Goal: Transaction & Acquisition: Book appointment/travel/reservation

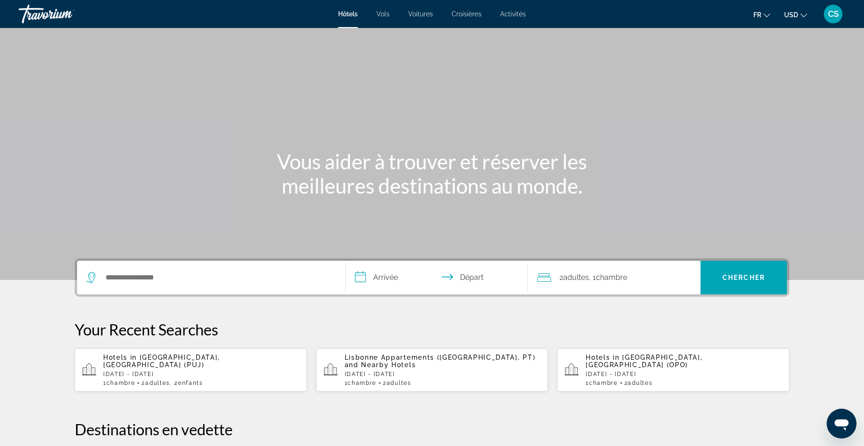
click at [200, 268] on div "Search widget" at bounding box center [210, 278] width 249 height 34
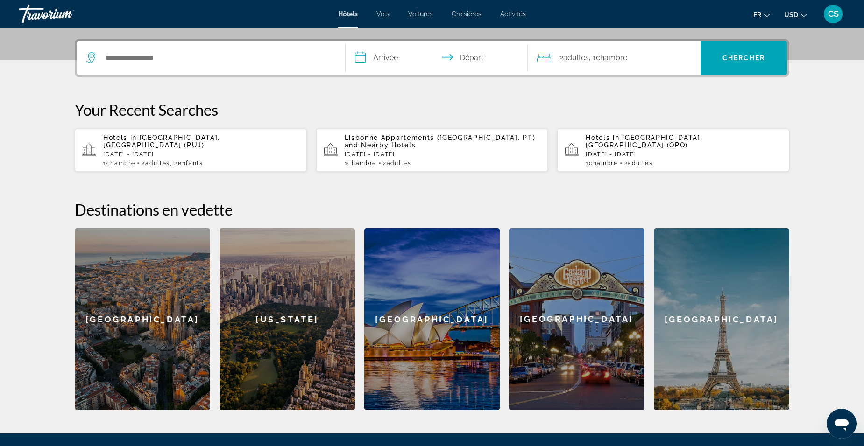
scroll to position [228, 0]
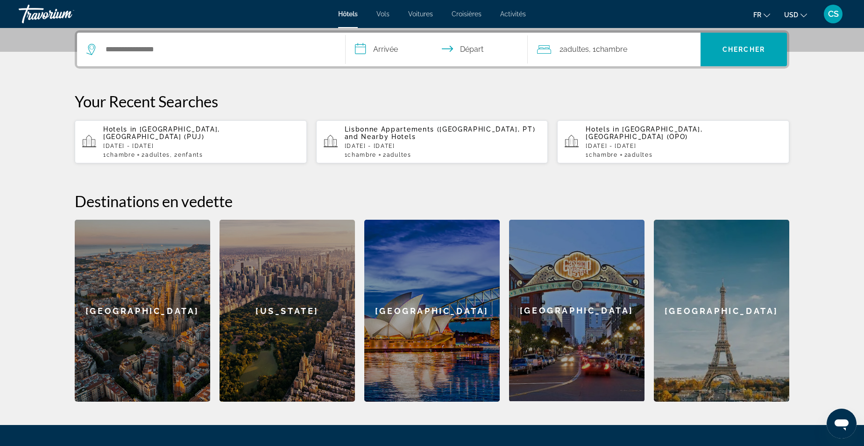
click at [210, 60] on div "Search widget" at bounding box center [210, 50] width 249 height 34
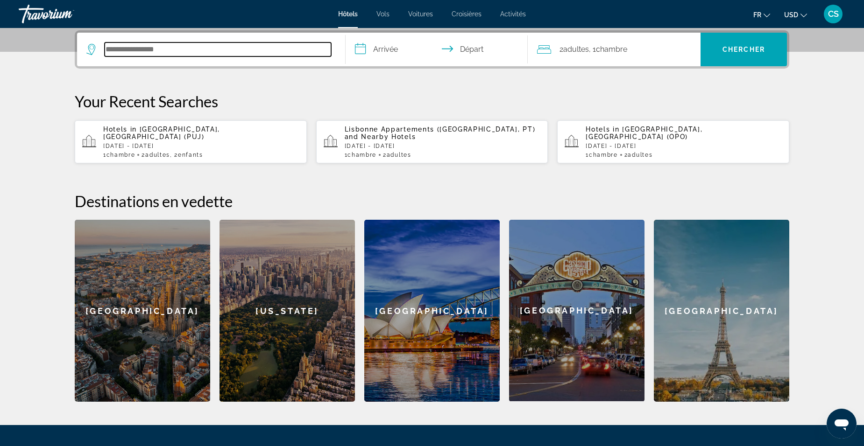
click at [196, 49] on input "Search hotel destination" at bounding box center [218, 49] width 226 height 14
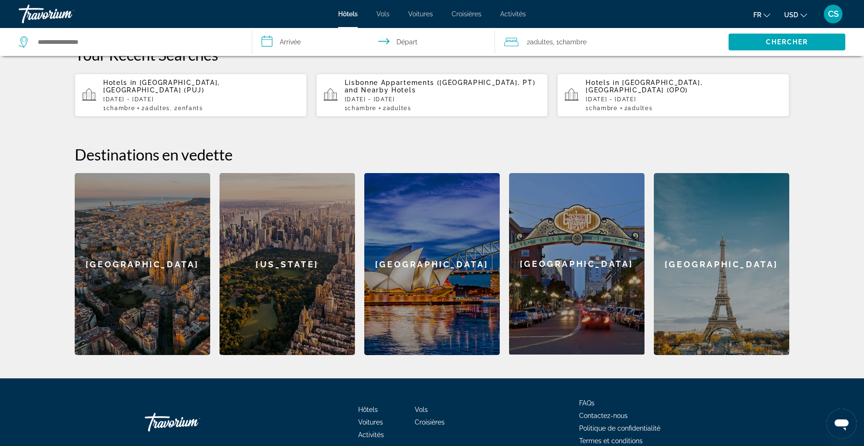
click at [281, 282] on div "[US_STATE]" at bounding box center [286, 264] width 135 height 182
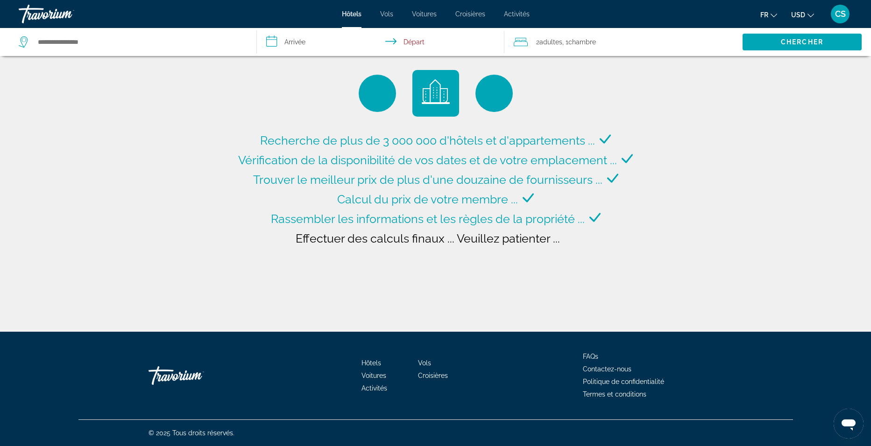
type input "**********"
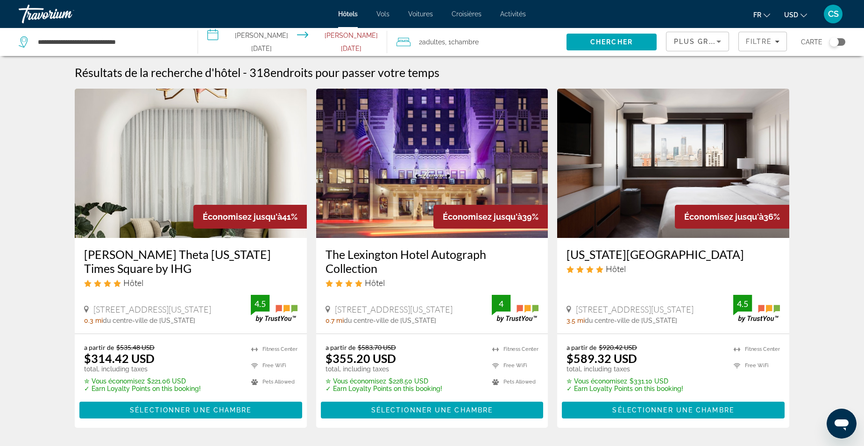
click at [788, 14] on span "USD" at bounding box center [791, 14] width 14 height 7
click at [776, 84] on button "EUR (€)" at bounding box center [776, 86] width 46 height 12
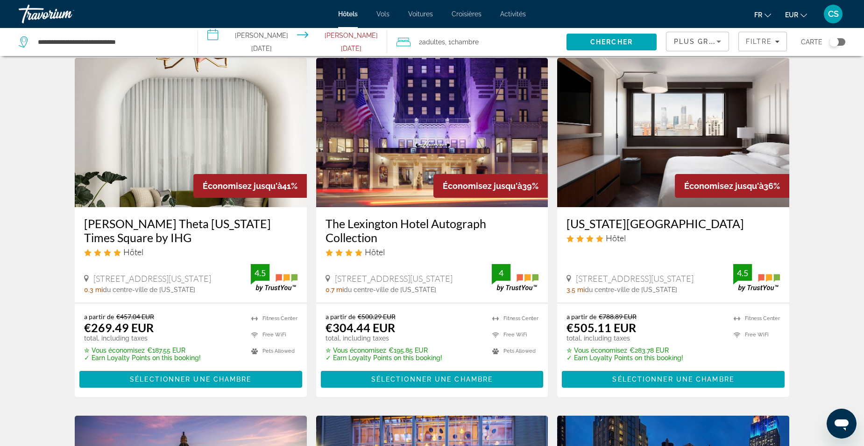
scroll to position [47, 0]
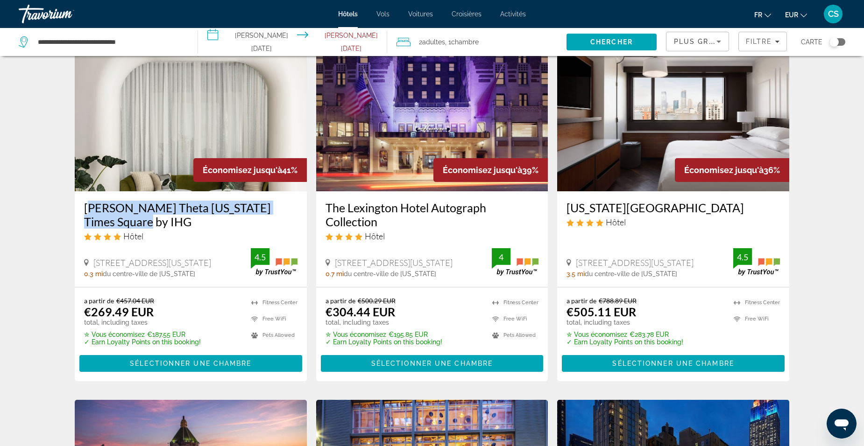
drag, startPoint x: 78, startPoint y: 209, endPoint x: 133, endPoint y: 220, distance: 55.7
click at [133, 220] on div "[PERSON_NAME] Theta [US_STATE] Times Square by IHG Hôtel [STREET_ADDRESS][US_ST…" at bounding box center [191, 239] width 232 height 96
drag, startPoint x: 133, startPoint y: 220, endPoint x: 127, endPoint y: 209, distance: 12.7
click at [127, 209] on h3 "[PERSON_NAME] Theta [US_STATE] Times Square by IHG" at bounding box center [190, 215] width 213 height 28
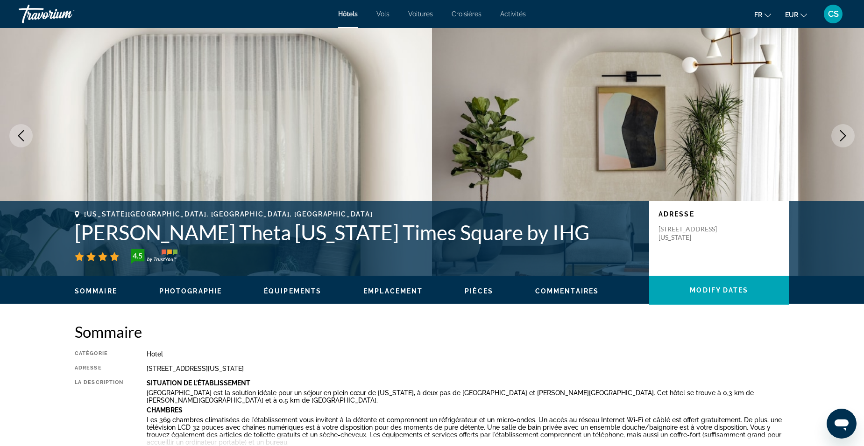
scroll to position [140, 0]
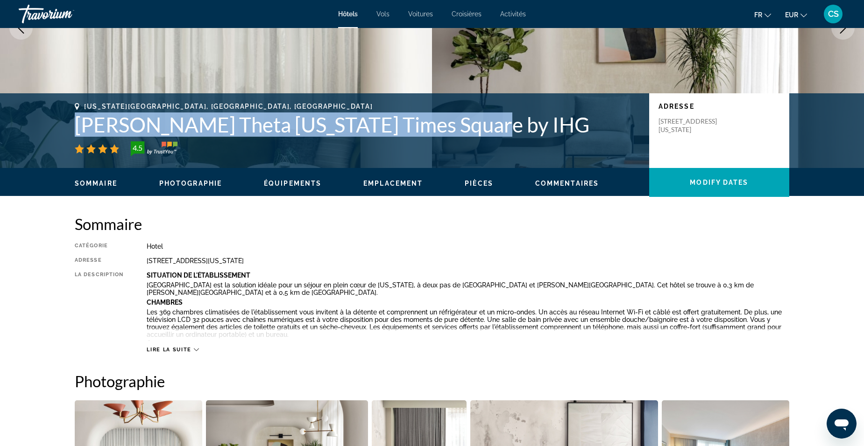
drag, startPoint x: 71, startPoint y: 125, endPoint x: 490, endPoint y: 133, distance: 418.8
click at [490, 133] on div "[US_STATE][GEOGRAPHIC_DATA], [GEOGRAPHIC_DATA], [GEOGRAPHIC_DATA] [GEOGRAPHIC_D…" at bounding box center [432, 131] width 752 height 56
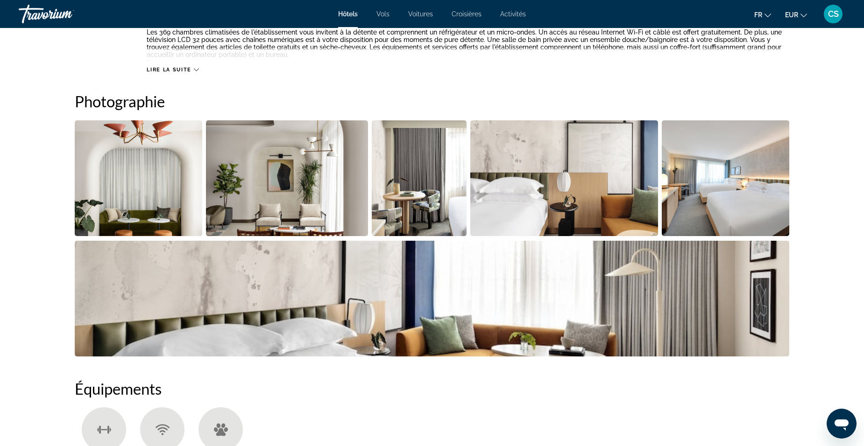
scroll to position [187, 0]
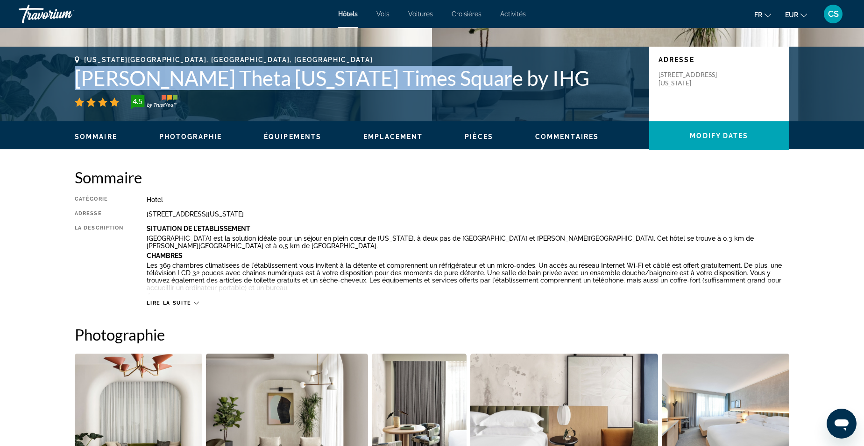
copy h1 "[PERSON_NAME] Theta [US_STATE] Times Square by IHG"
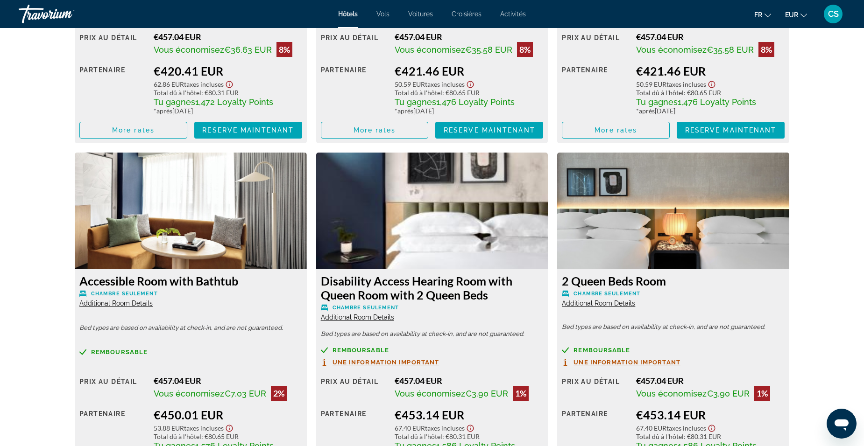
scroll to position [1681, 0]
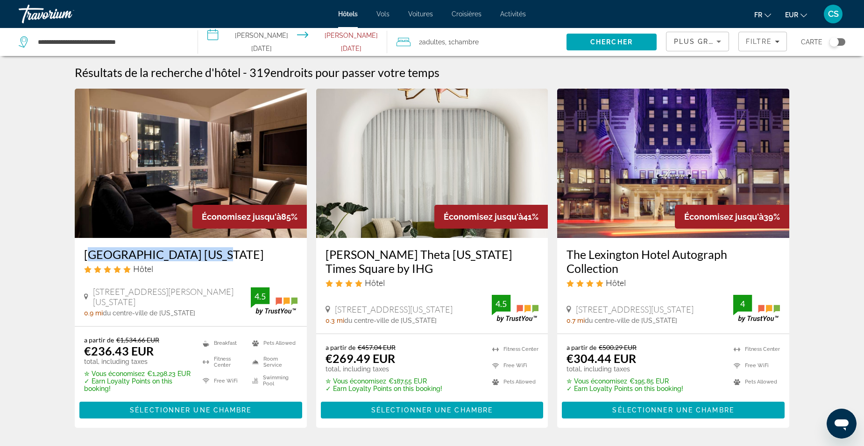
drag, startPoint x: 77, startPoint y: 259, endPoint x: 239, endPoint y: 253, distance: 162.1
click at [239, 253] on div "[GEOGRAPHIC_DATA] [US_STATE] Hôtel [STREET_ADDRESS][PERSON_NAME][US_STATE] 0.9 …" at bounding box center [191, 282] width 232 height 88
drag, startPoint x: 239, startPoint y: 253, endPoint x: 195, endPoint y: 252, distance: 44.9
copy h3 "[GEOGRAPHIC_DATA] [US_STATE]"
click at [187, 251] on h3 "[GEOGRAPHIC_DATA] [US_STATE]" at bounding box center [190, 254] width 213 height 14
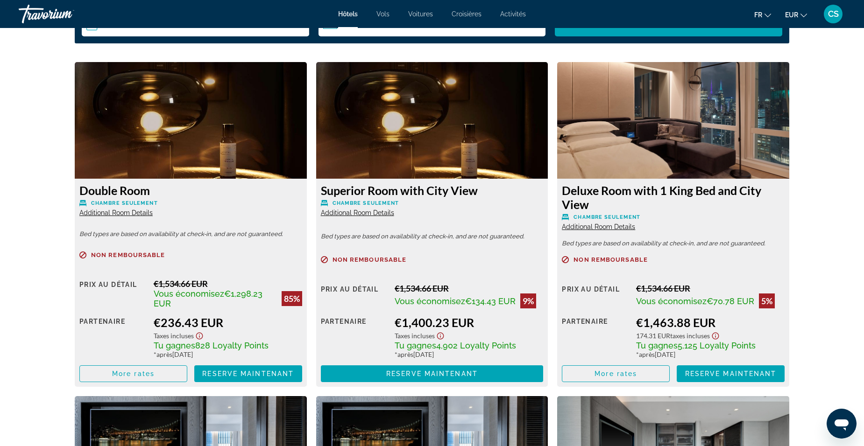
scroll to position [1260, 0]
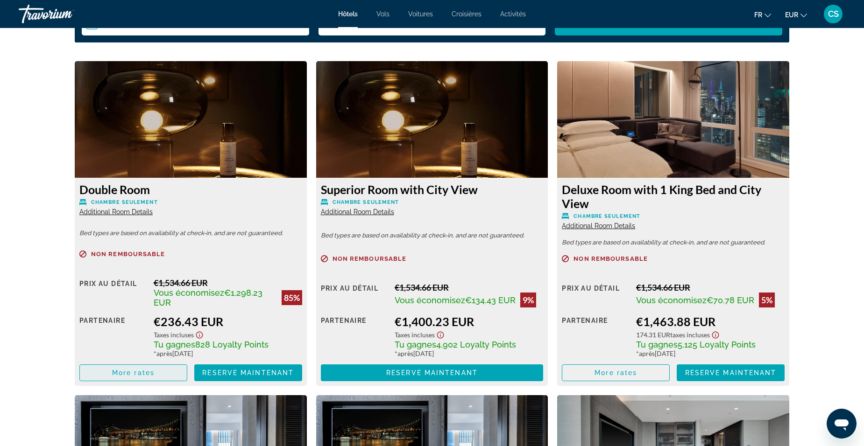
click at [147, 376] on span "More rates" at bounding box center [133, 372] width 42 height 7
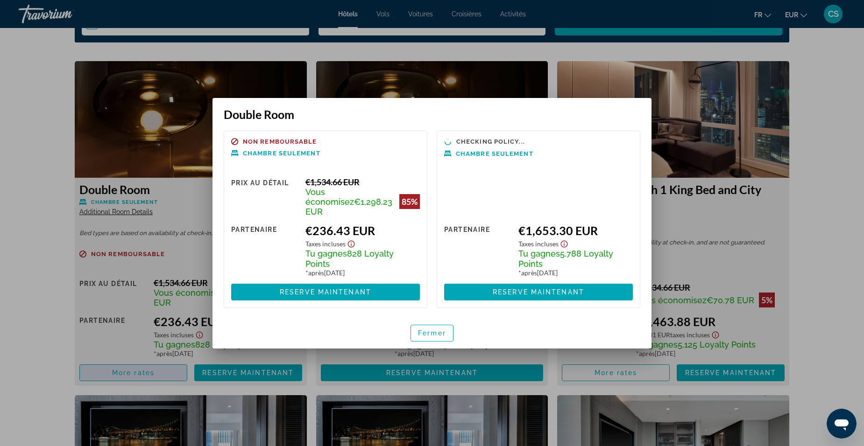
scroll to position [0, 0]
click at [781, 205] on div at bounding box center [432, 223] width 864 height 446
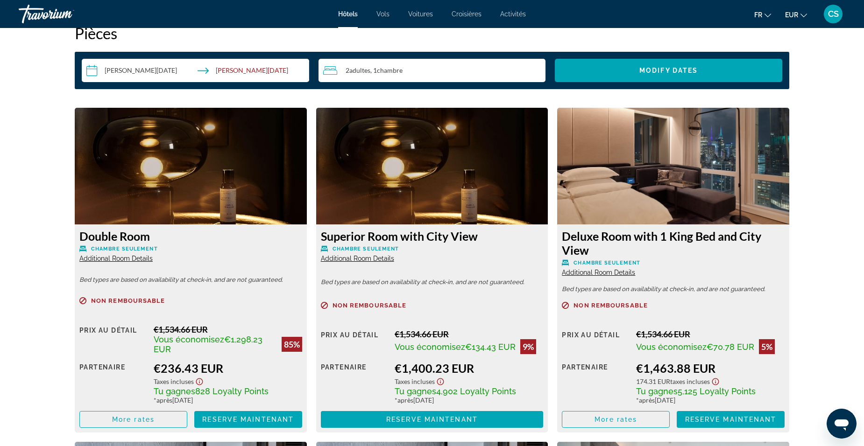
scroll to position [1260, 0]
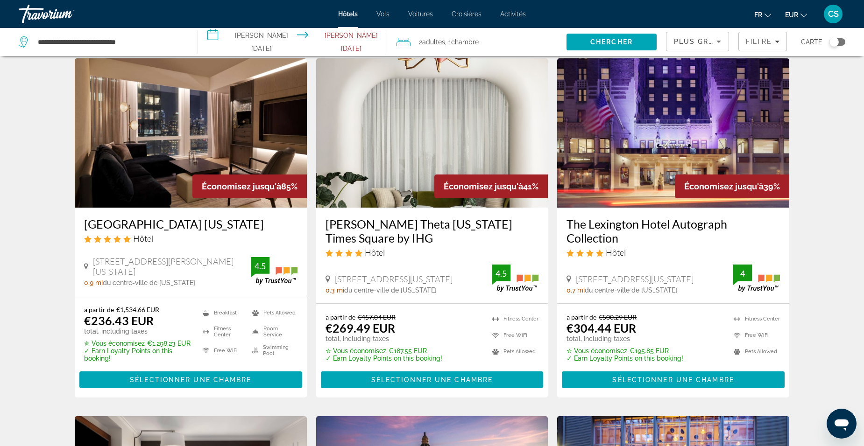
scroll to position [47, 0]
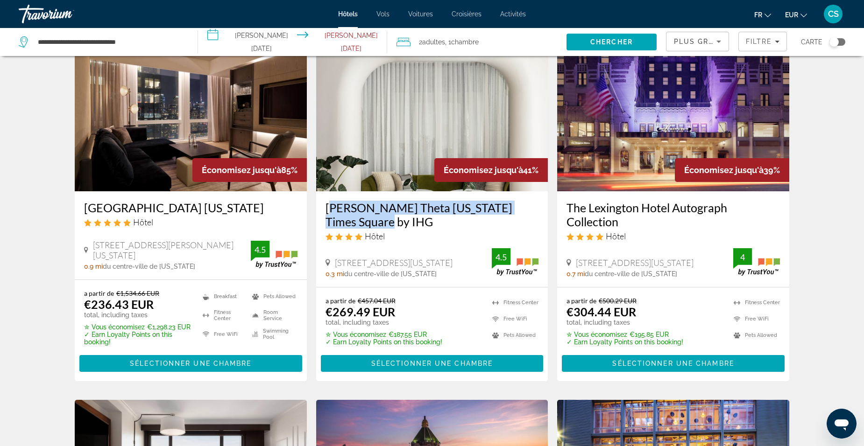
drag, startPoint x: 321, startPoint y: 205, endPoint x: 376, endPoint y: 219, distance: 57.3
click at [376, 219] on div "[PERSON_NAME] Theta [US_STATE] Times Square by IHG Hôtel [STREET_ADDRESS][US_ST…" at bounding box center [432, 239] width 232 height 96
drag, startPoint x: 376, startPoint y: 219, endPoint x: 336, endPoint y: 211, distance: 40.9
copy h3 "[PERSON_NAME] Theta [US_STATE] Times Square by IHG"
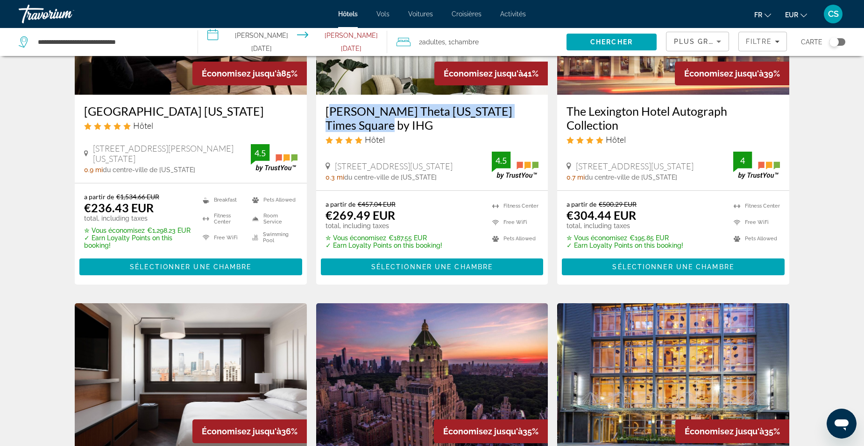
scroll to position [93, 0]
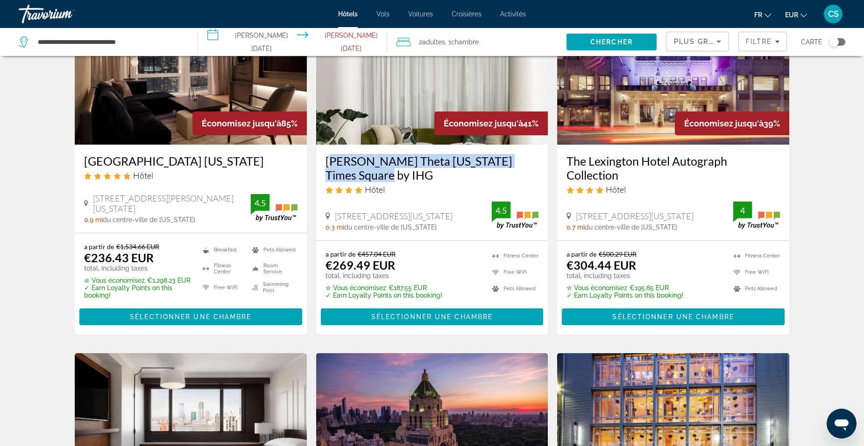
drag, startPoint x: 566, startPoint y: 157, endPoint x: 625, endPoint y: 172, distance: 60.7
click at [625, 172] on div "The Lexington Hotel Autograph Collection Hôtel [STREET_ADDRESS][US_STATE] 0.7 m…" at bounding box center [673, 193] width 232 height 96
drag, startPoint x: 625, startPoint y: 172, endPoint x: 595, endPoint y: 175, distance: 29.6
copy h3 "The Lexington Hotel Autograph Collection"
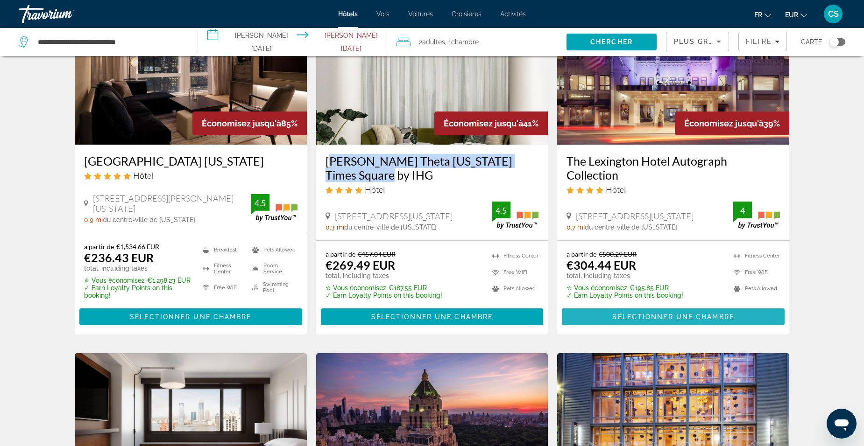
drag, startPoint x: 616, startPoint y: 321, endPoint x: 596, endPoint y: 316, distance: 21.2
click at [617, 322] on button "Sélectionner une chambre" at bounding box center [673, 317] width 223 height 17
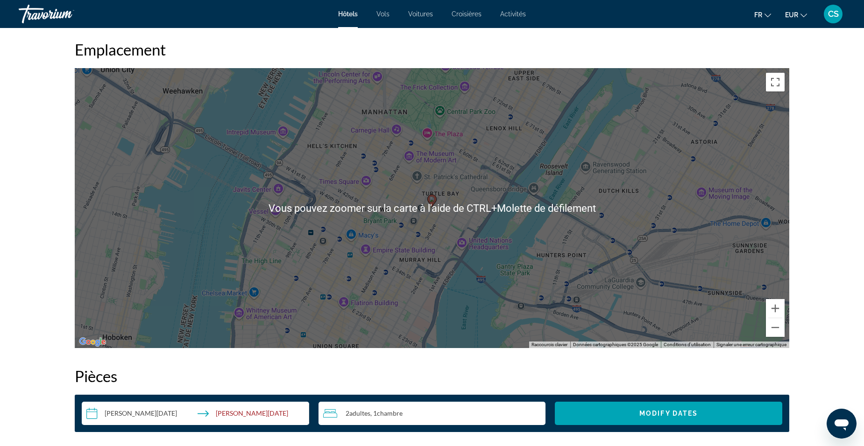
scroll to position [840, 0]
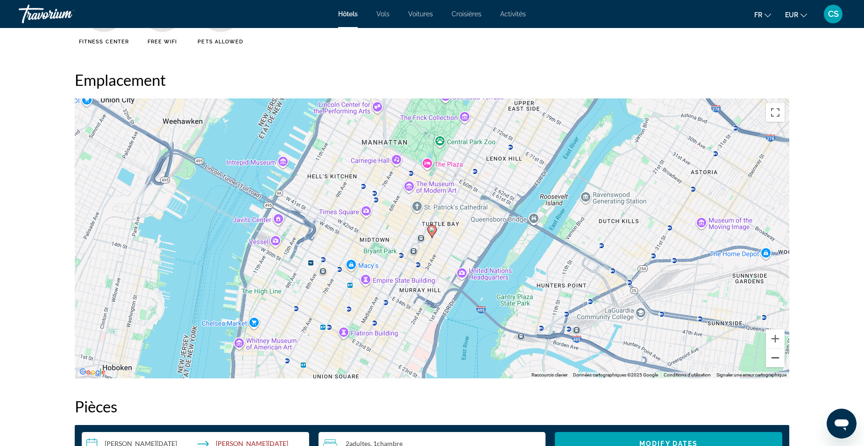
click at [776, 362] on button "Zoom arrière" at bounding box center [775, 358] width 19 height 19
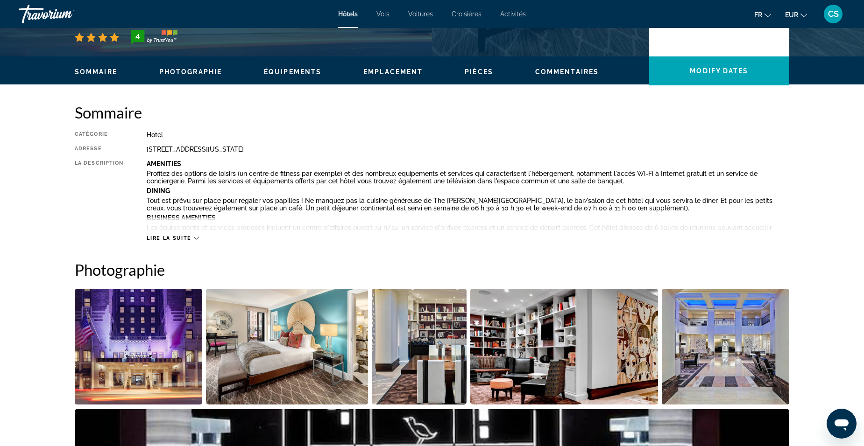
scroll to position [327, 0]
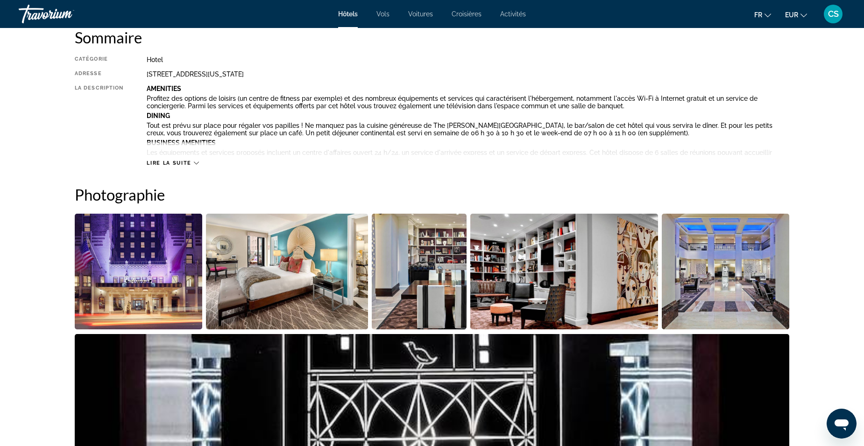
click at [152, 281] on img "Open full-screen image slider" at bounding box center [138, 272] width 127 height 116
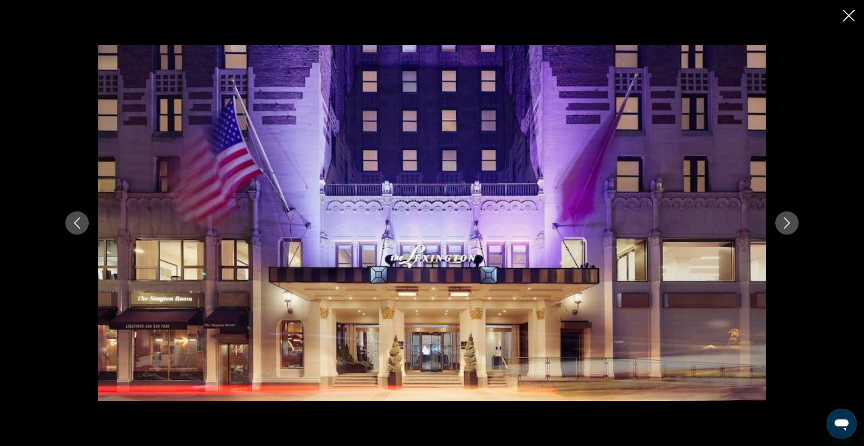
drag, startPoint x: 849, startPoint y: 12, endPoint x: 827, endPoint y: 37, distance: 33.4
click at [849, 14] on icon "Close slideshow" at bounding box center [849, 16] width 12 height 12
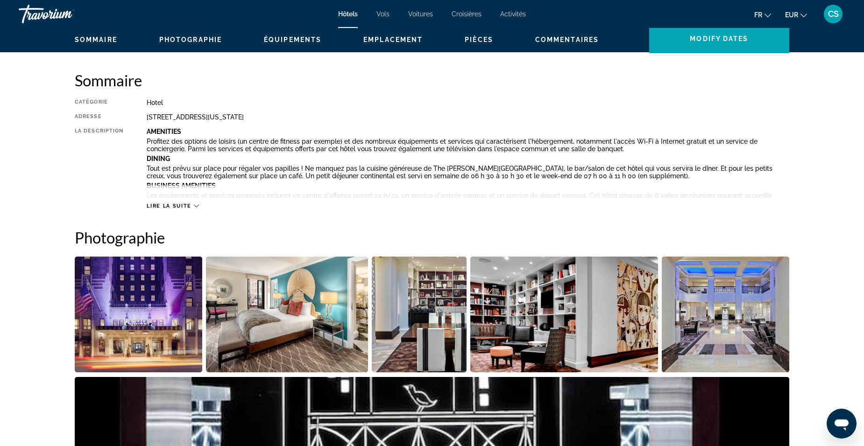
scroll to position [233, 0]
